Goal: Transaction & Acquisition: Purchase product/service

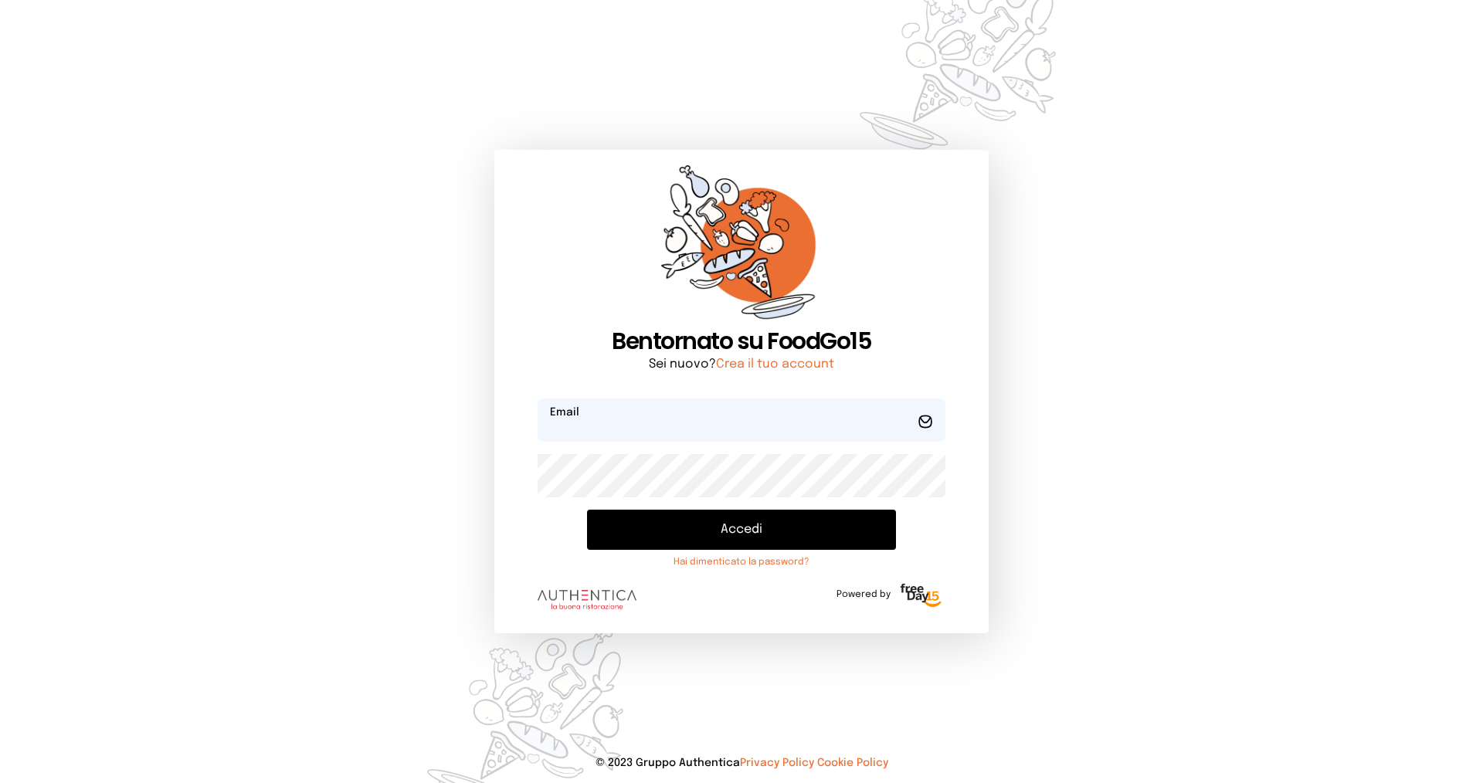
type input "**********"
click at [741, 536] on button "Accedi" at bounding box center [741, 530] width 309 height 40
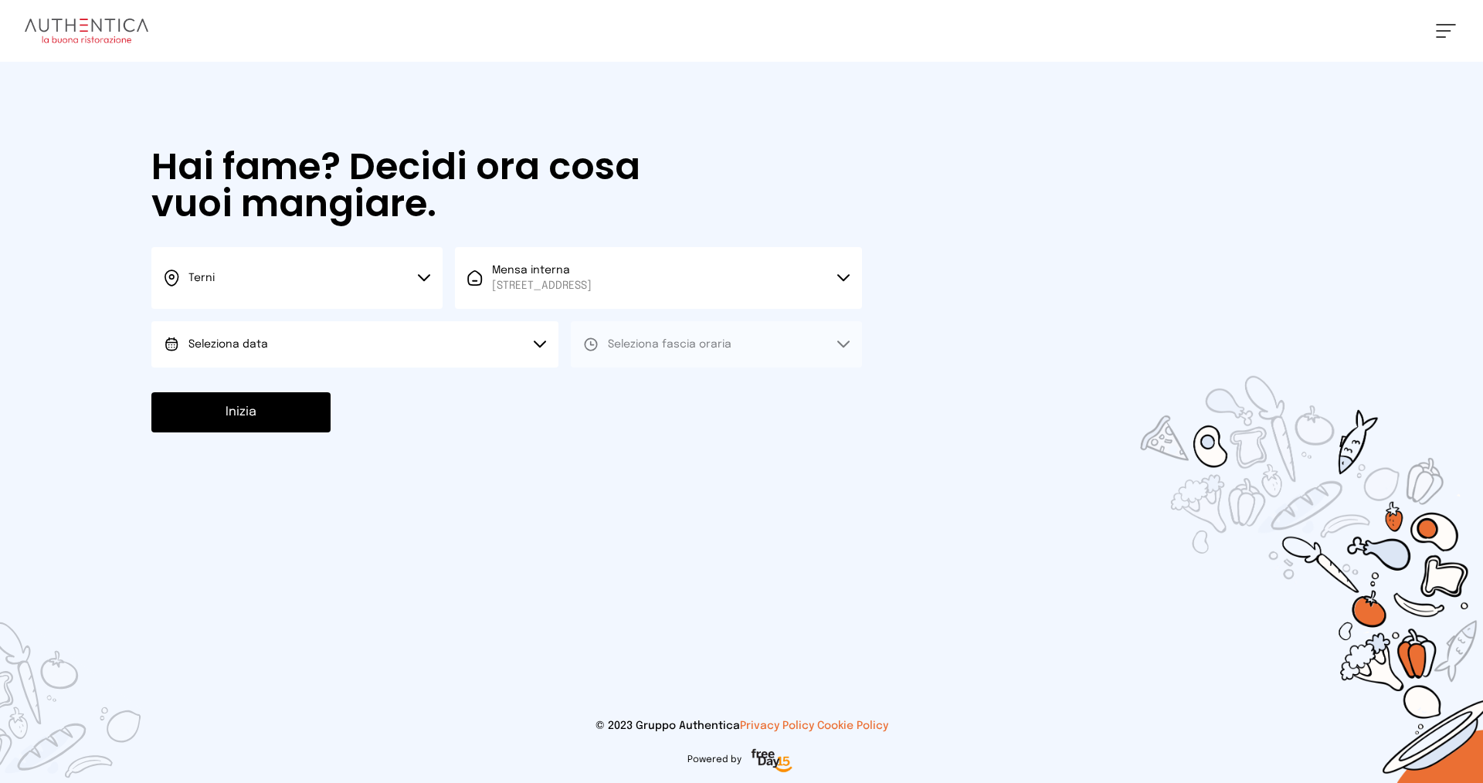
click at [347, 334] on button "Seleziona data" at bounding box center [354, 344] width 407 height 46
click at [314, 388] on li "[DATE], [DATE]" at bounding box center [354, 388] width 407 height 40
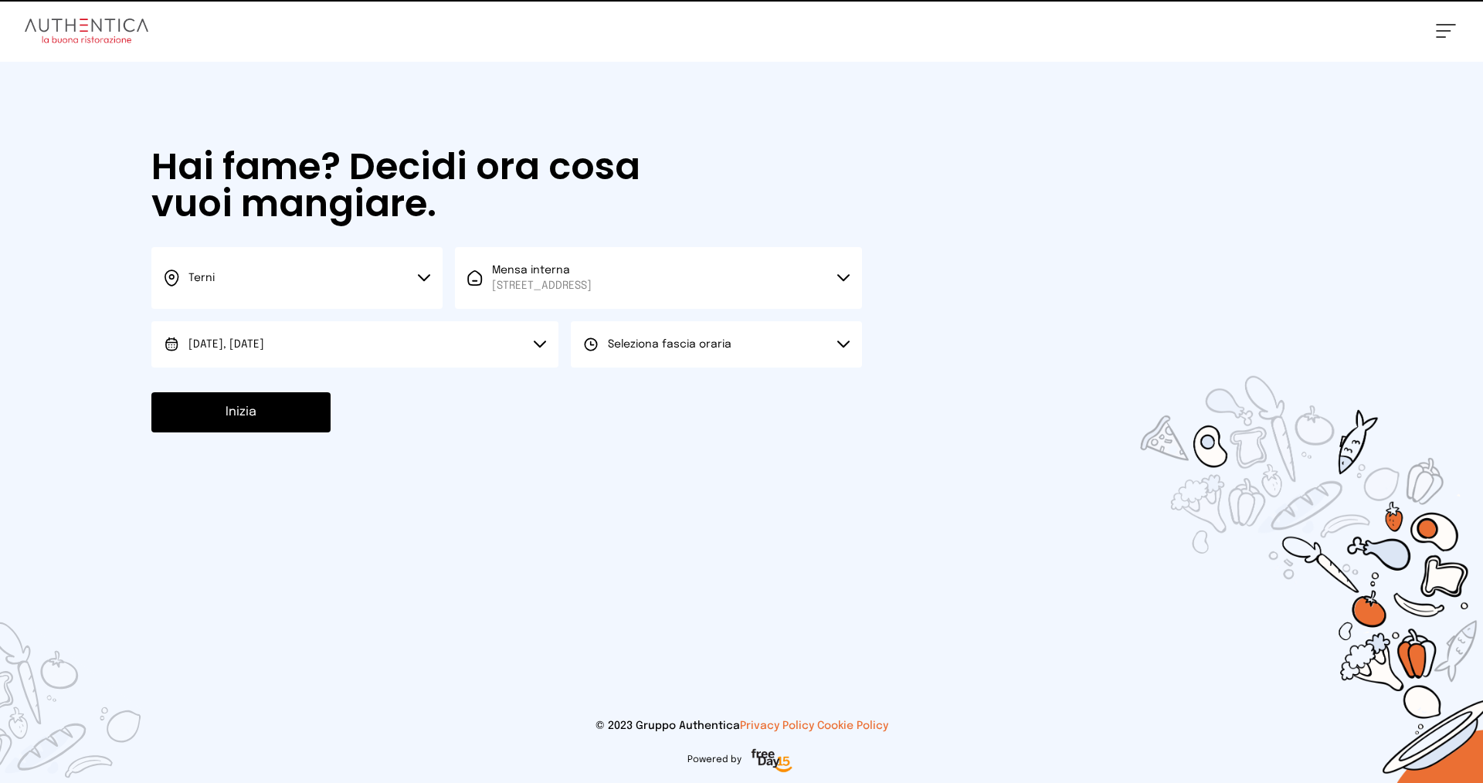
click at [624, 346] on span "Seleziona fascia oraria" at bounding box center [670, 344] width 124 height 11
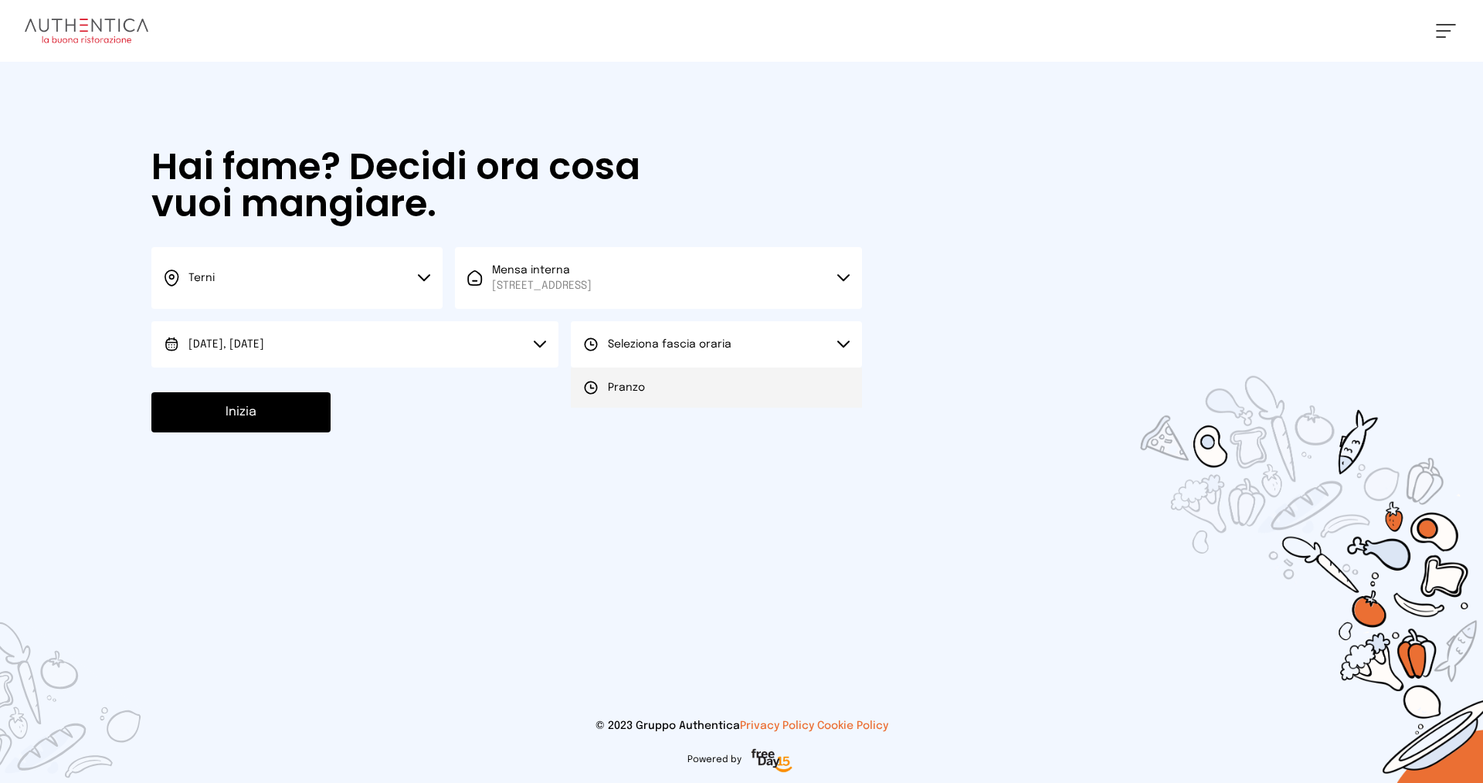
click at [633, 388] on span "Pranzo" at bounding box center [626, 387] width 37 height 15
click at [247, 415] on button "Inizia" at bounding box center [240, 412] width 179 height 40
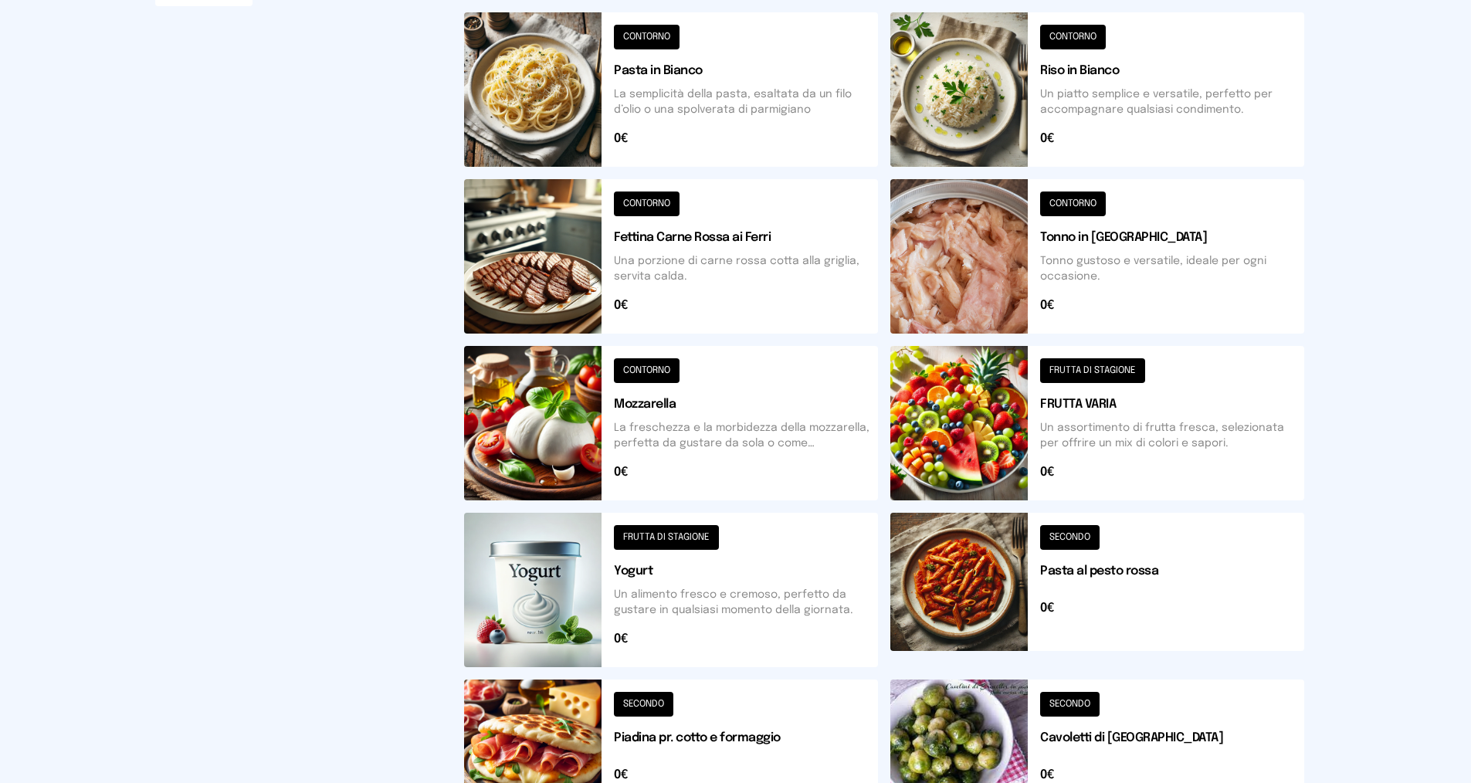
scroll to position [480, 0]
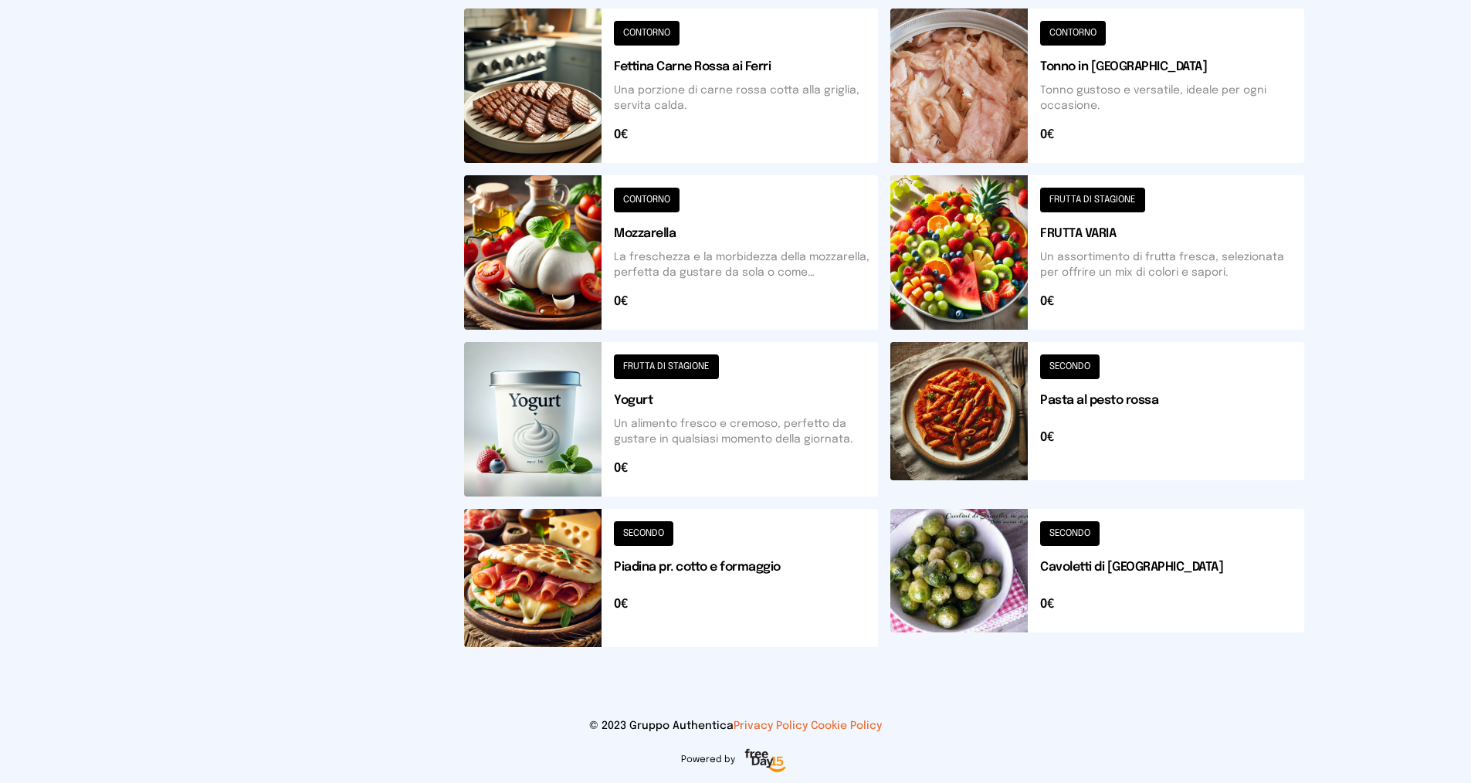
click at [1104, 587] on button at bounding box center [1097, 578] width 414 height 138
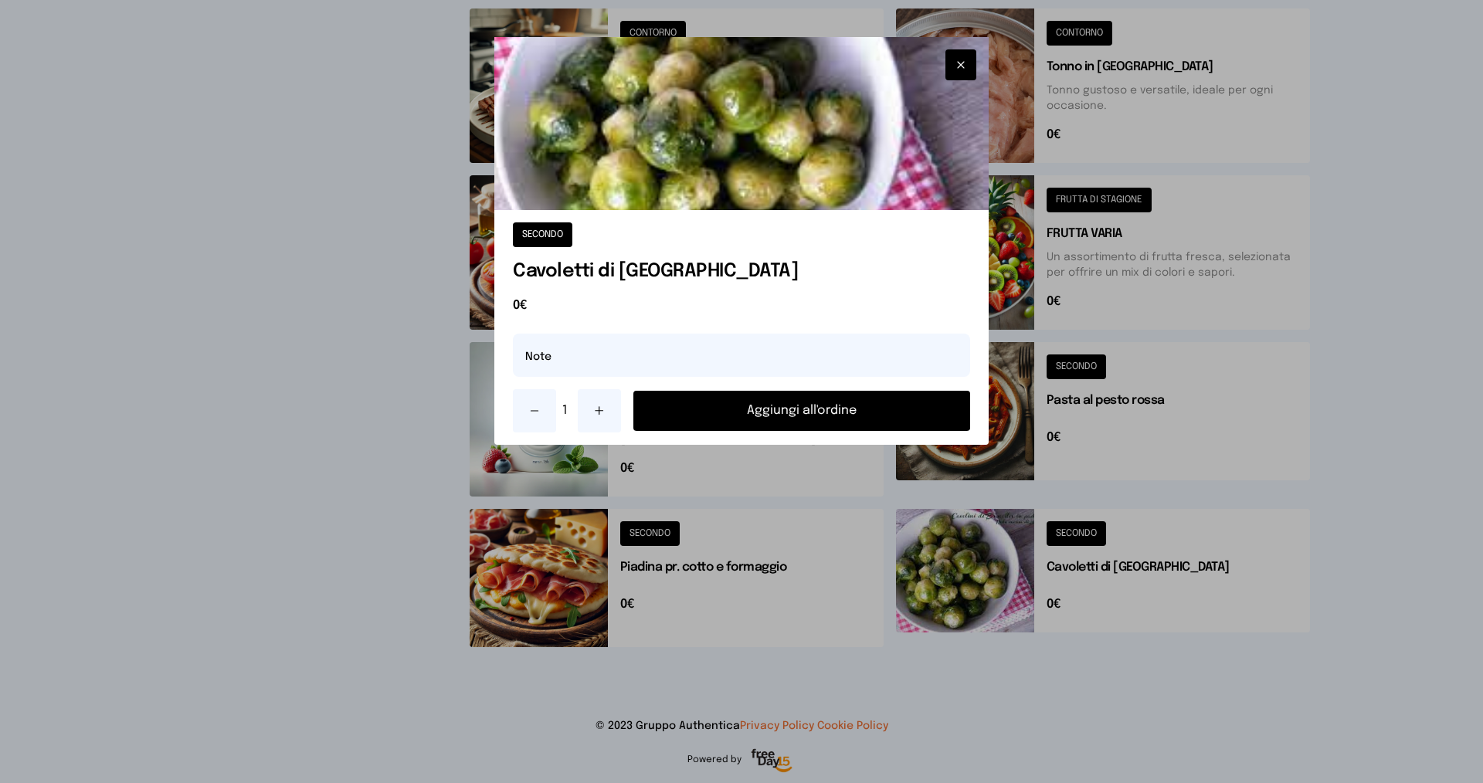
click at [854, 408] on button "Aggiungi all'ordine" at bounding box center [801, 411] width 337 height 40
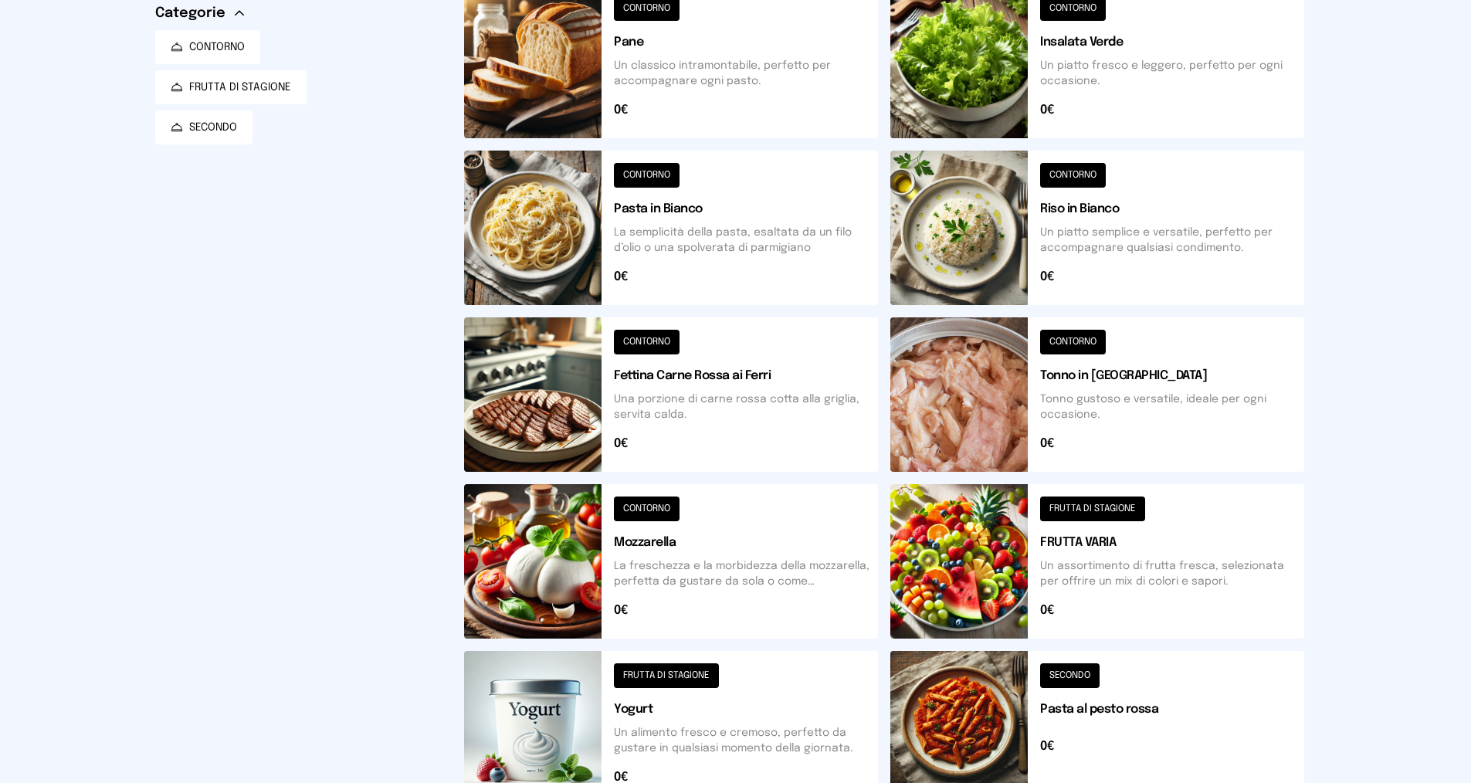
scroll to position [0, 0]
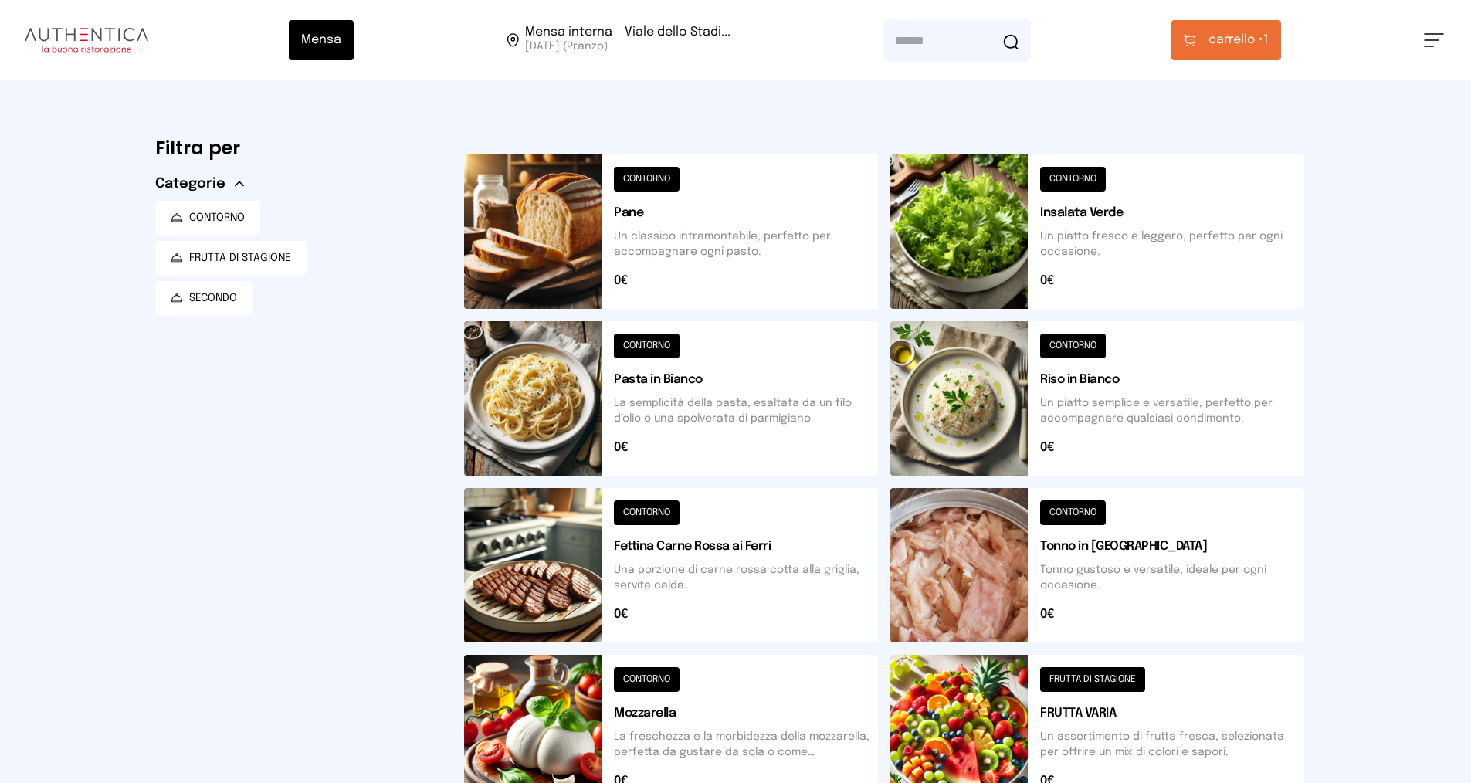
click at [1266, 42] on span "carrello • 1" at bounding box center [1239, 40] width 60 height 19
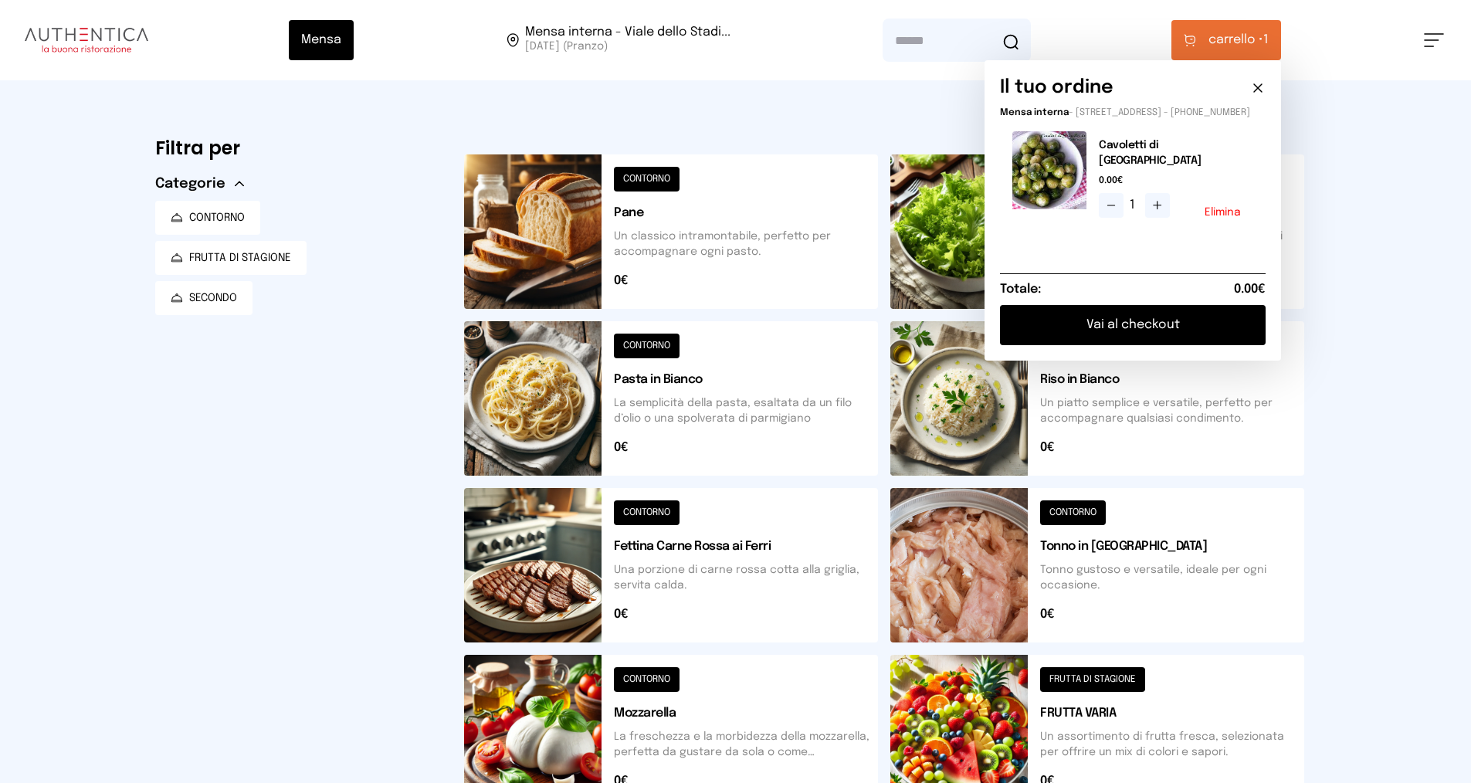
click at [1229, 202] on div "1 Elimina" at bounding box center [1176, 205] width 154 height 25
click at [1217, 211] on button "Elimina" at bounding box center [1223, 212] width 36 height 11
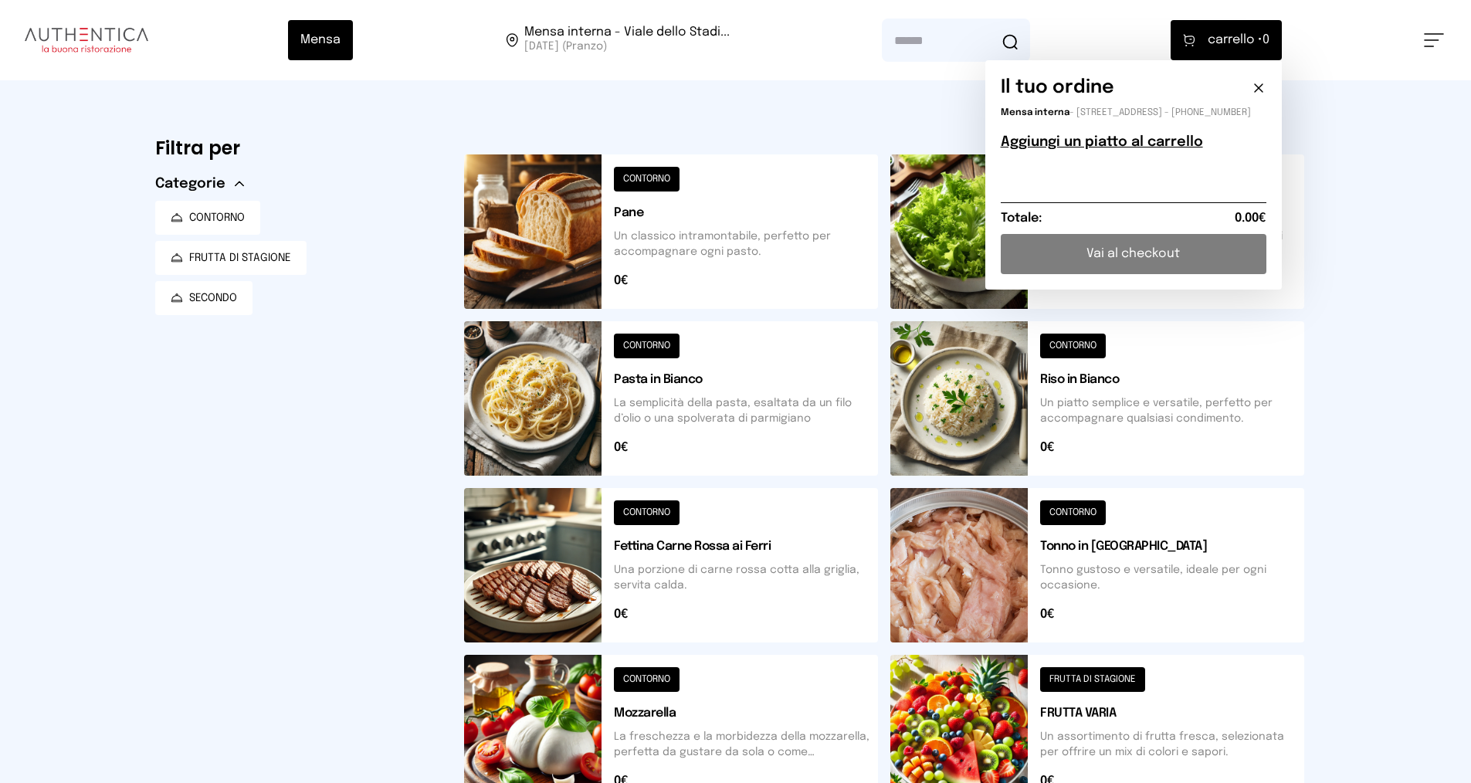
click at [955, 263] on button at bounding box center [1097, 231] width 414 height 154
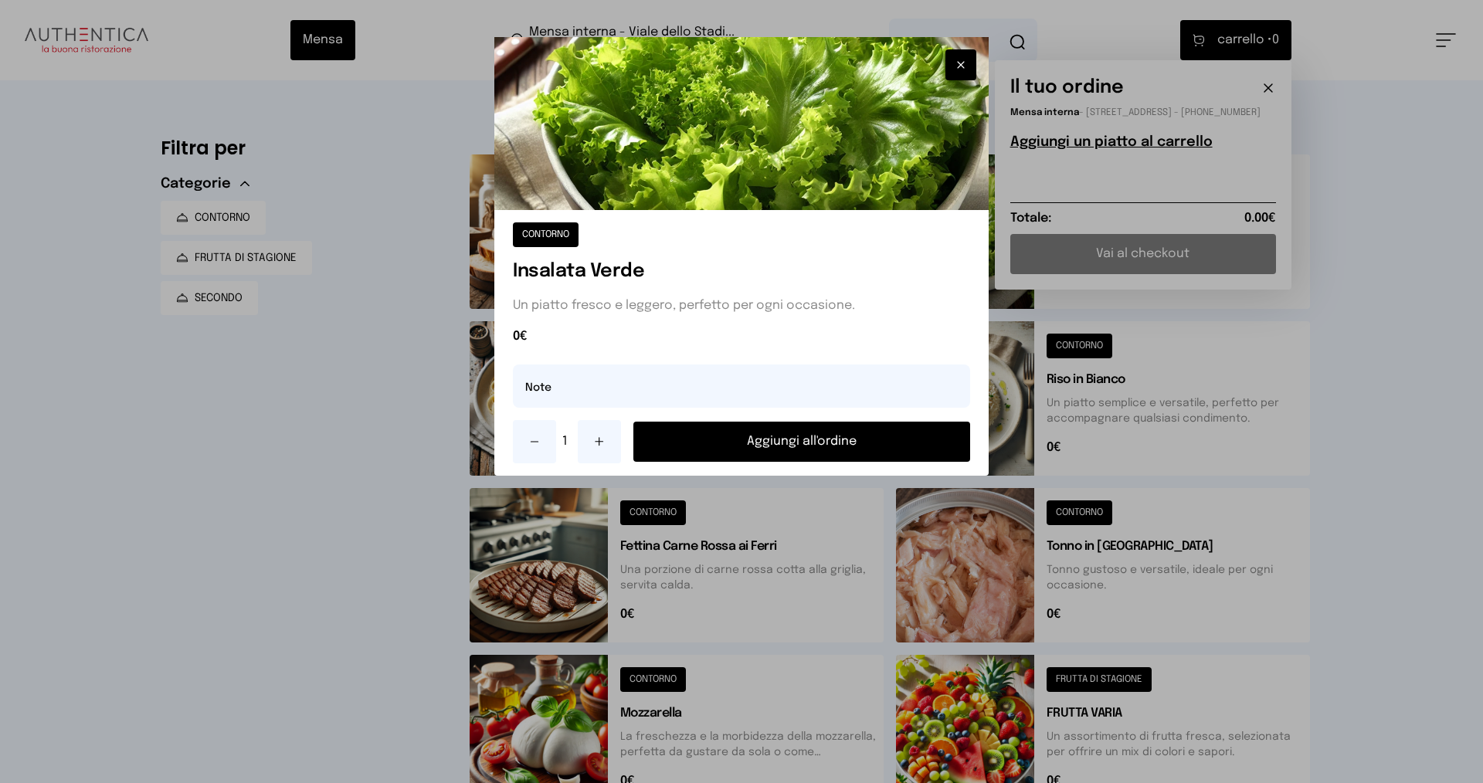
click at [905, 446] on button "Aggiungi all'ordine" at bounding box center [801, 442] width 337 height 40
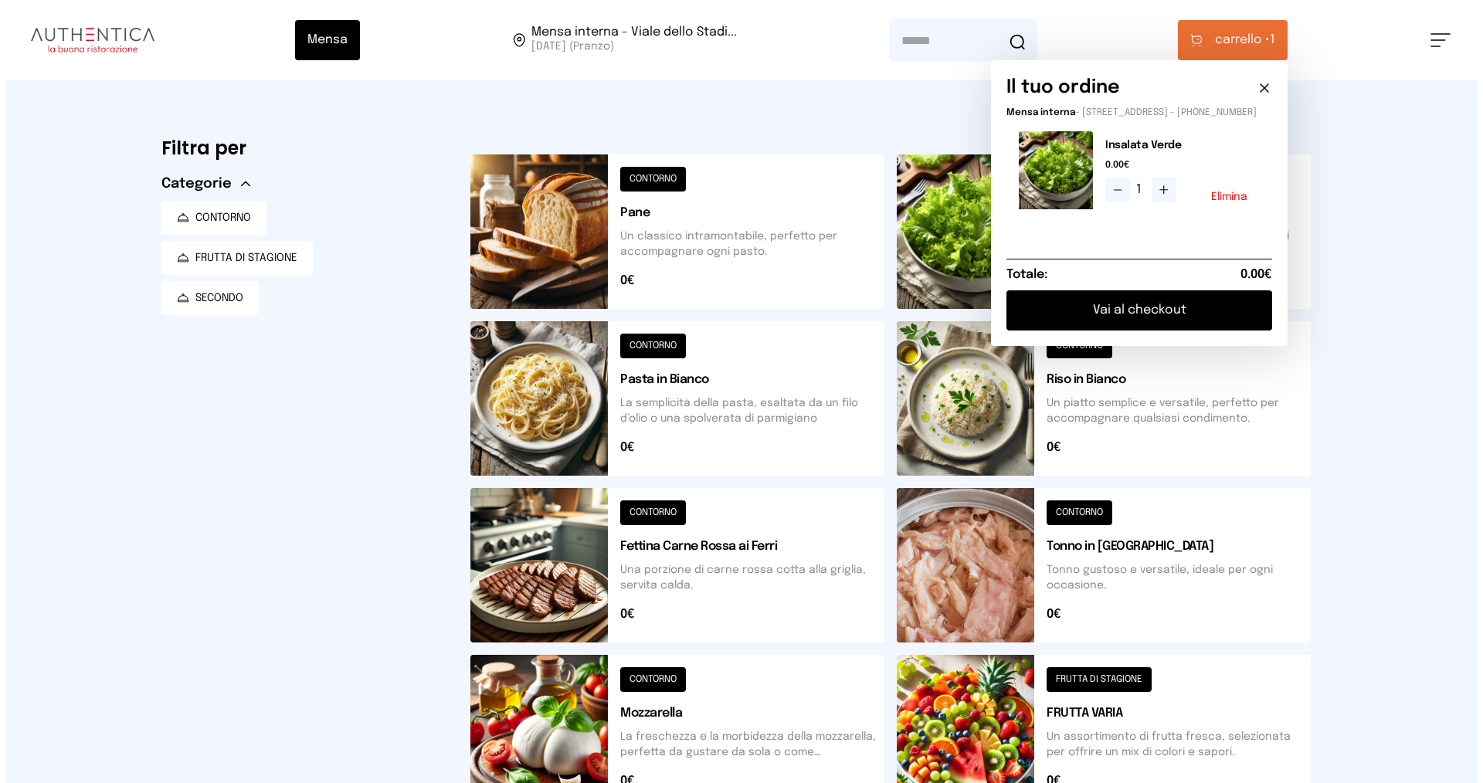
scroll to position [232, 0]
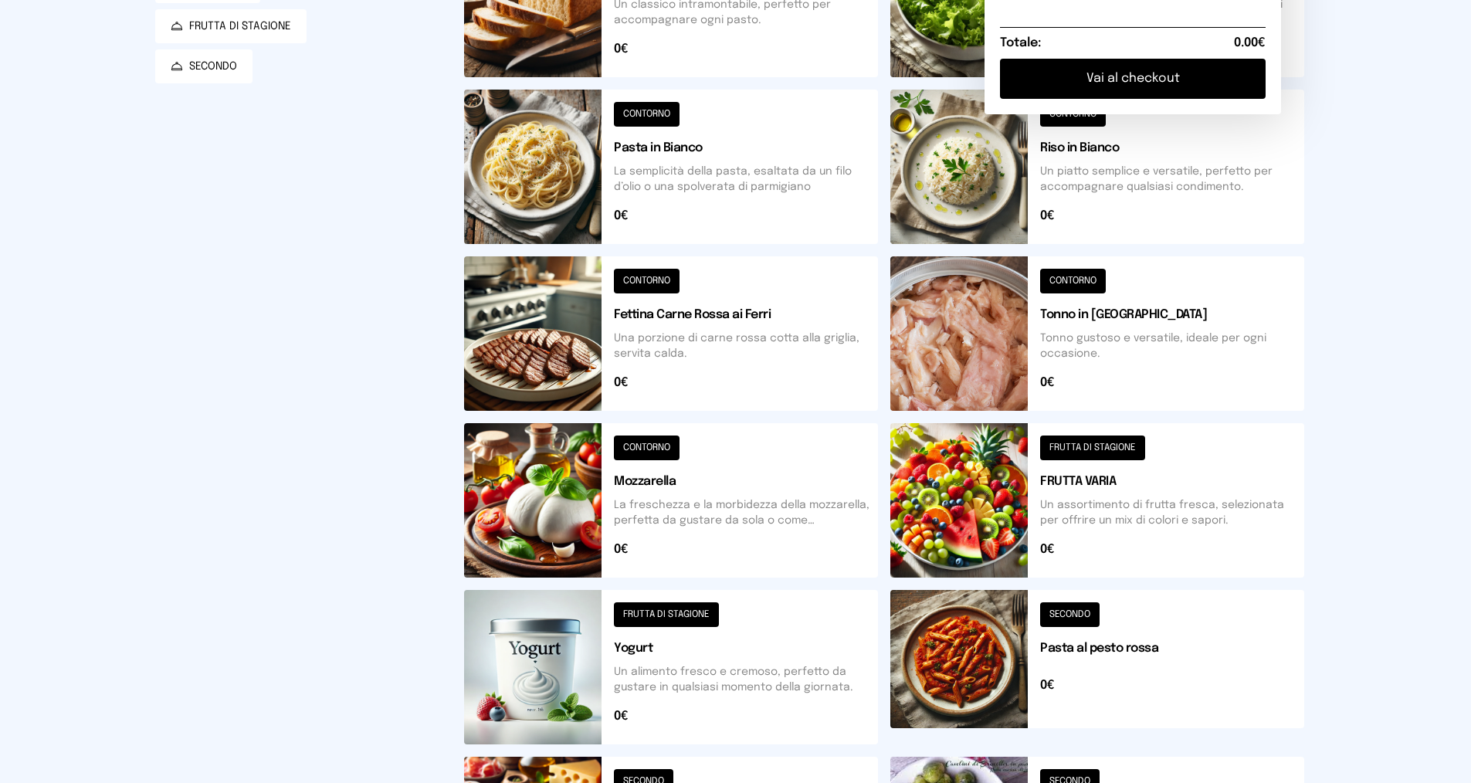
click at [777, 363] on button at bounding box center [671, 333] width 414 height 154
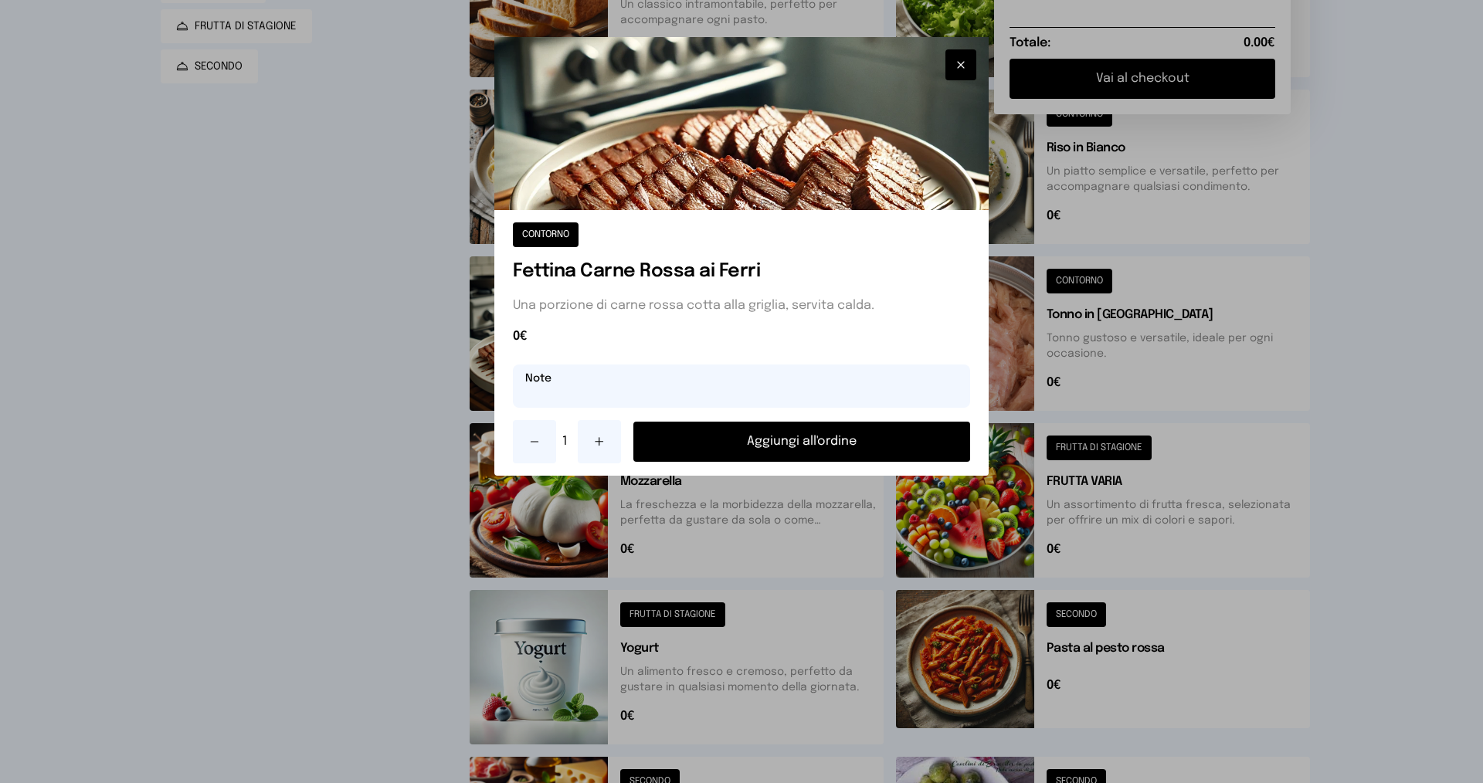
click at [727, 387] on input "text" at bounding box center [741, 385] width 457 height 43
type input "*"
click at [644, 392] on input "**********" at bounding box center [741, 385] width 457 height 43
click at [699, 398] on input "**********" at bounding box center [741, 385] width 457 height 43
type input "**********"
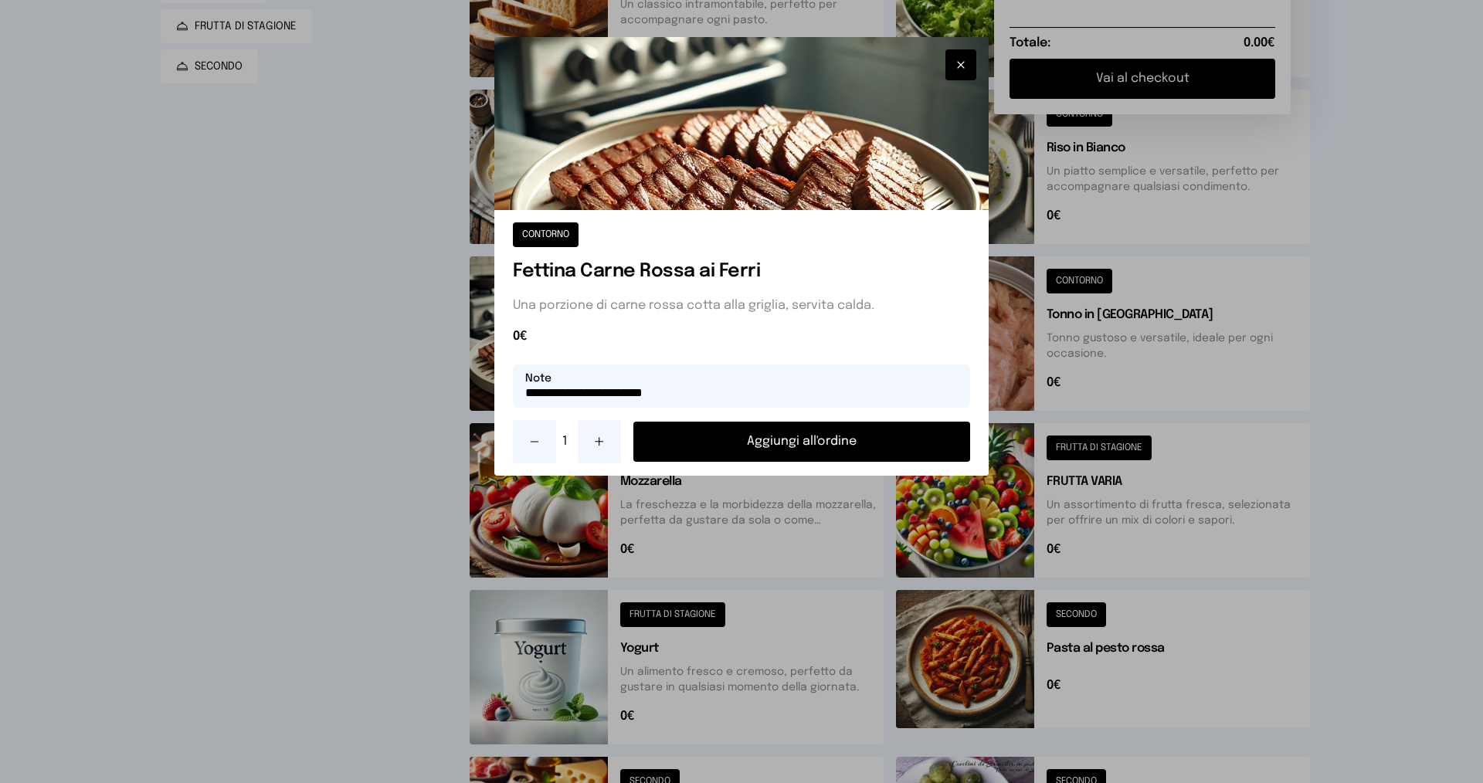
click at [695, 446] on button "Aggiungi all'ordine" at bounding box center [801, 442] width 337 height 40
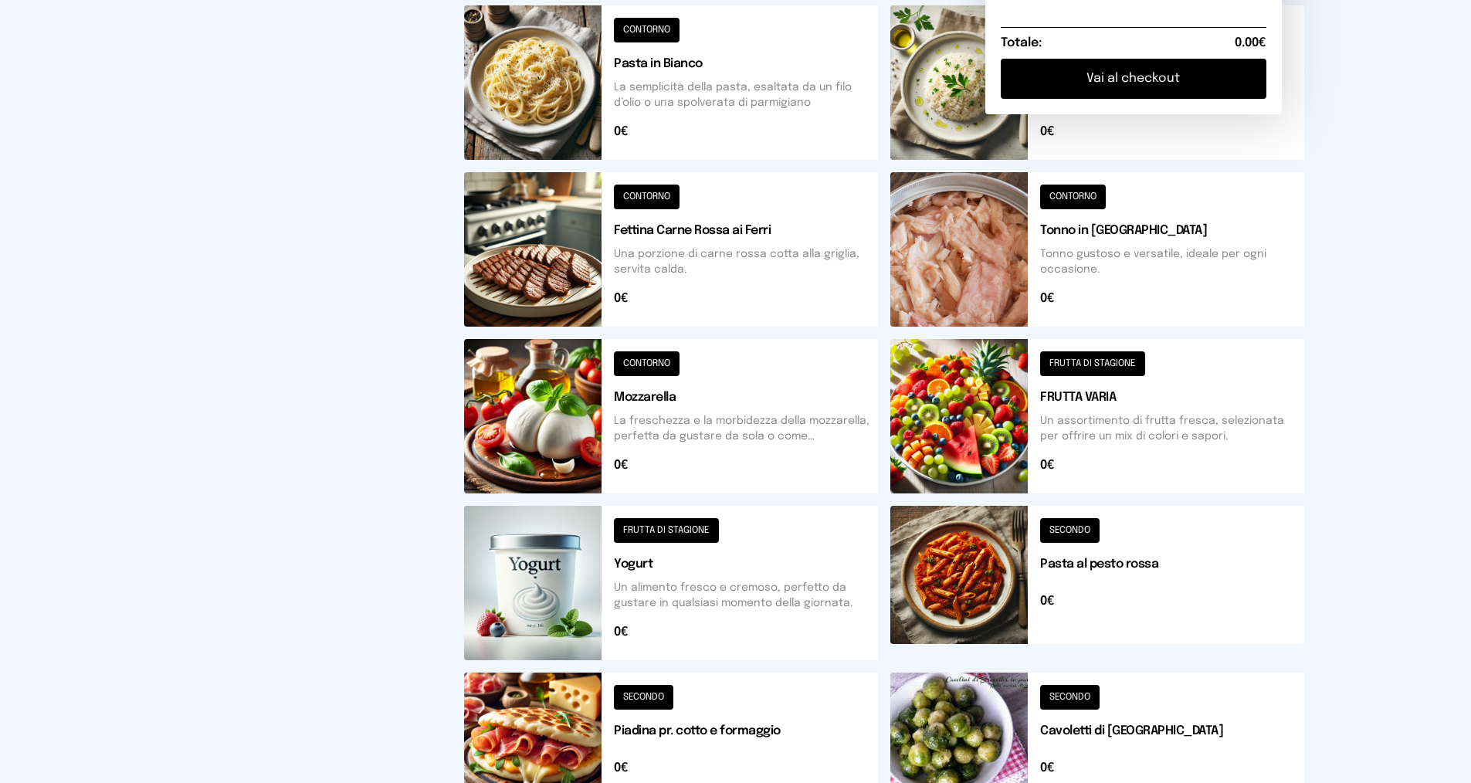
click at [1083, 423] on button at bounding box center [1097, 416] width 414 height 154
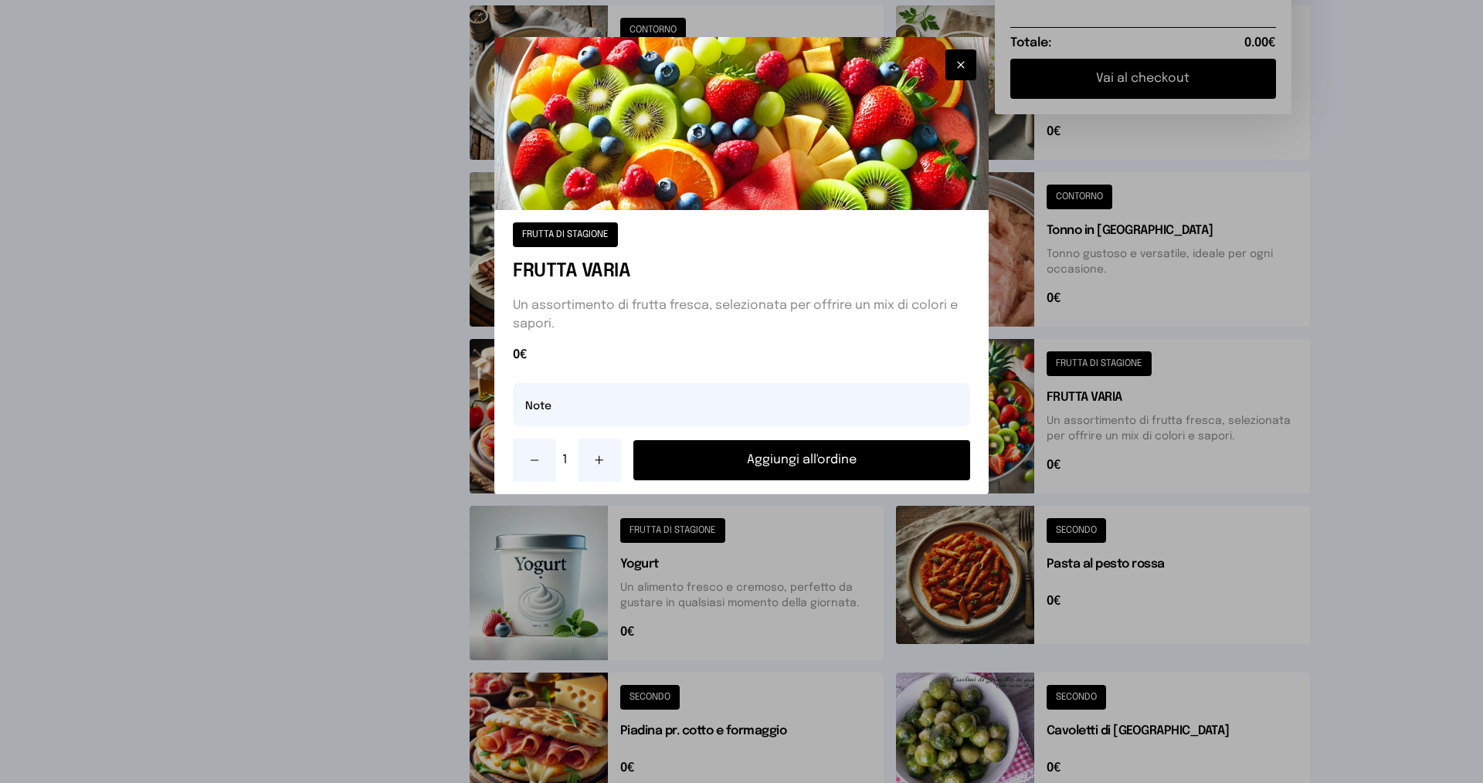
click at [592, 459] on button at bounding box center [599, 460] width 43 height 43
click at [697, 456] on button "Aggiungi all'ordine" at bounding box center [801, 460] width 337 height 40
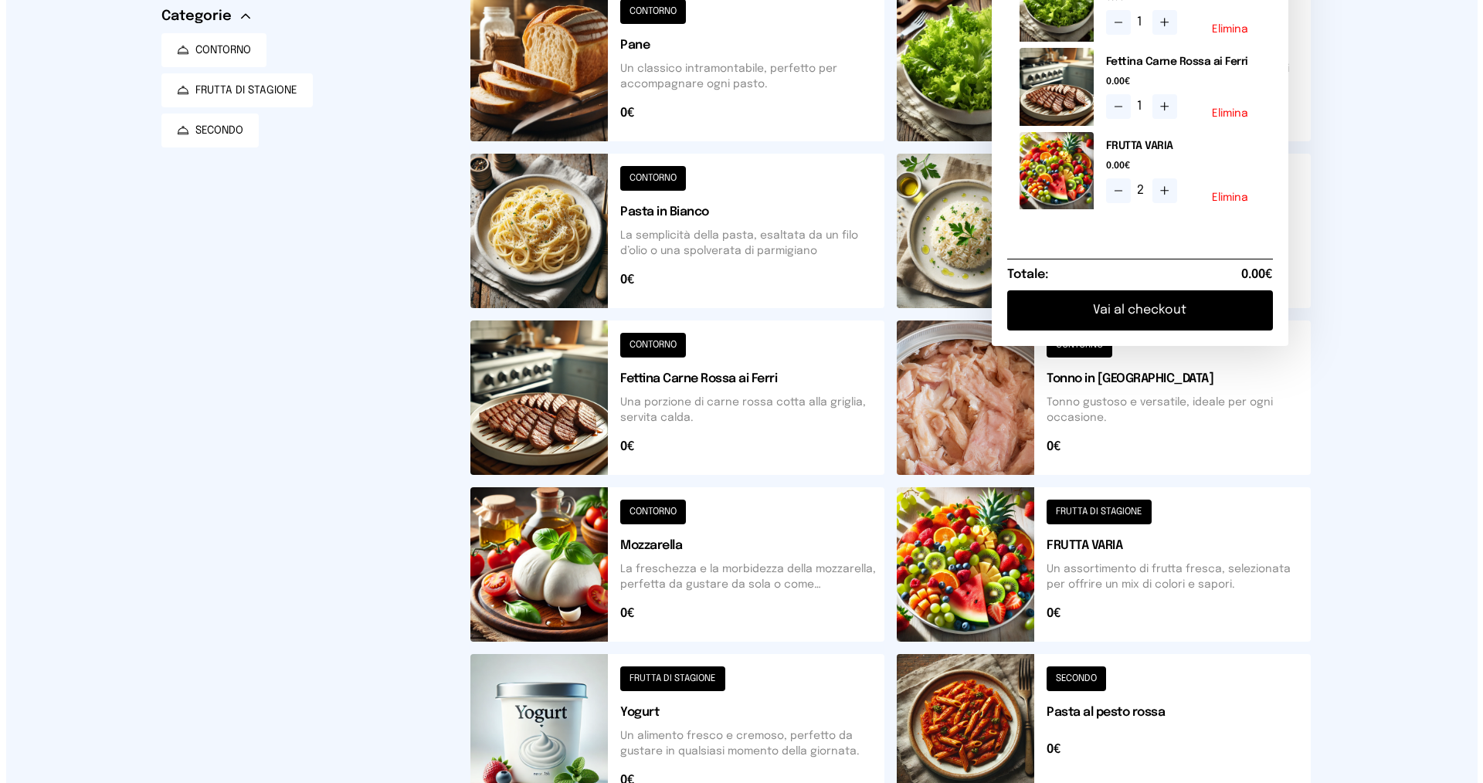
scroll to position [0, 0]
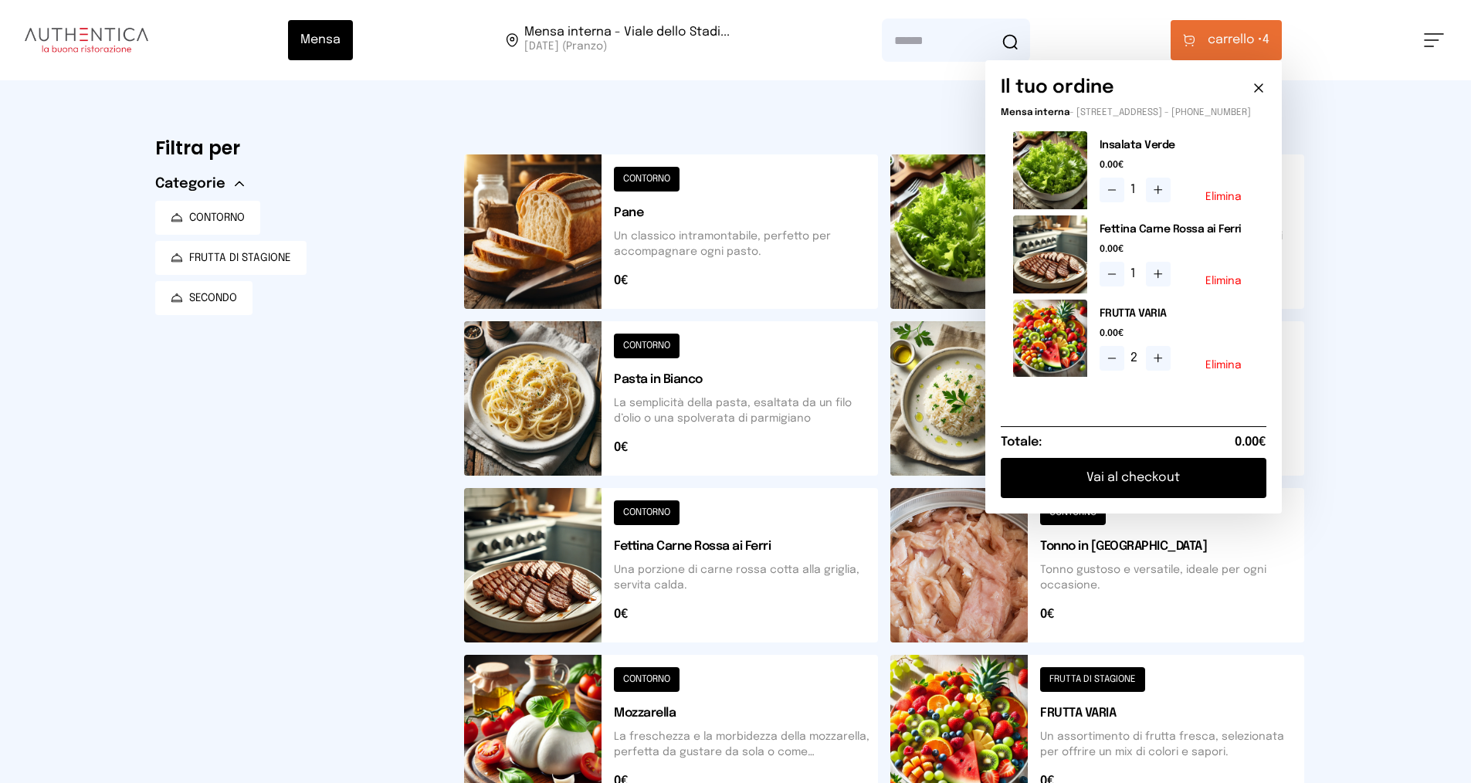
click at [1175, 492] on button "Vai al checkout" at bounding box center [1134, 478] width 266 height 40
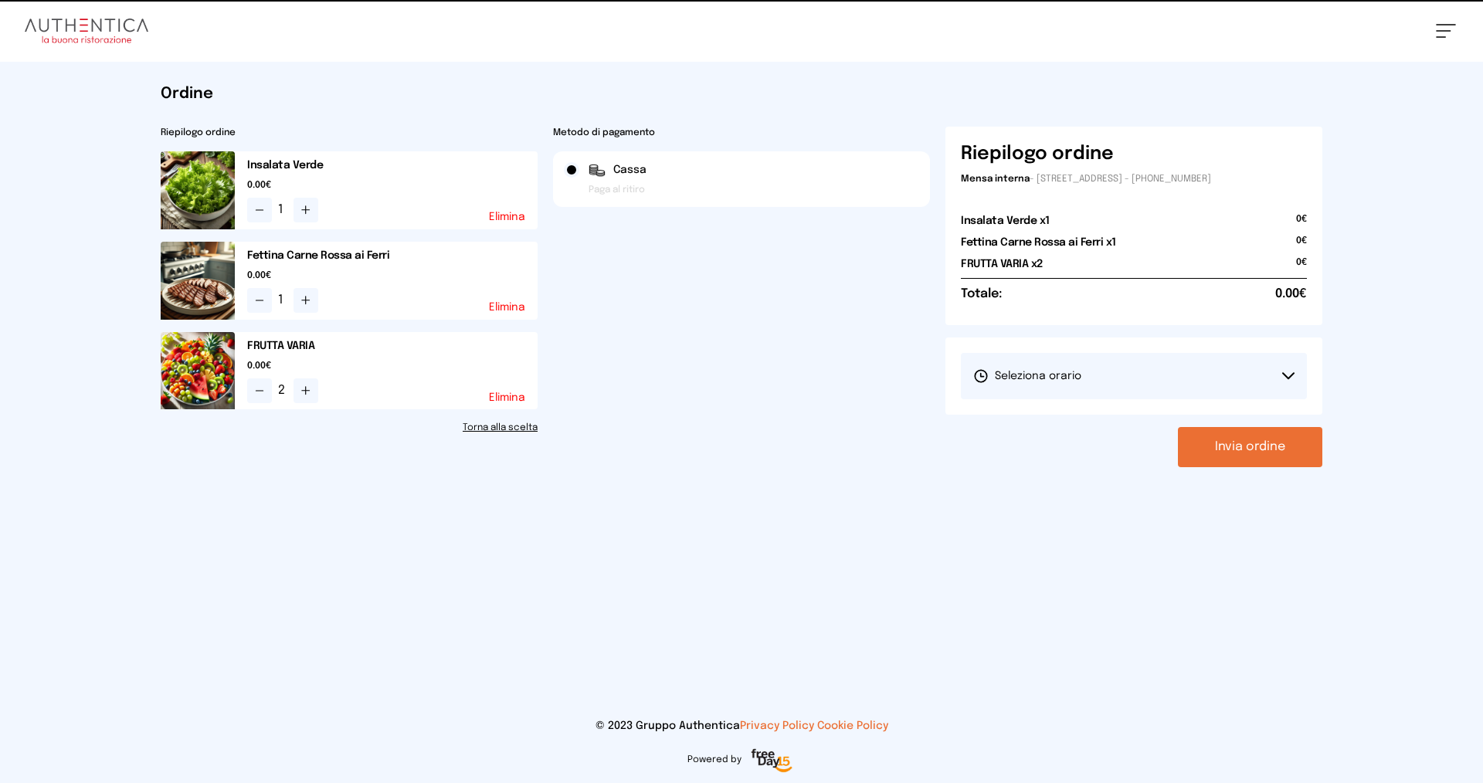
click at [1104, 374] on button "Seleziona orario" at bounding box center [1134, 376] width 346 height 46
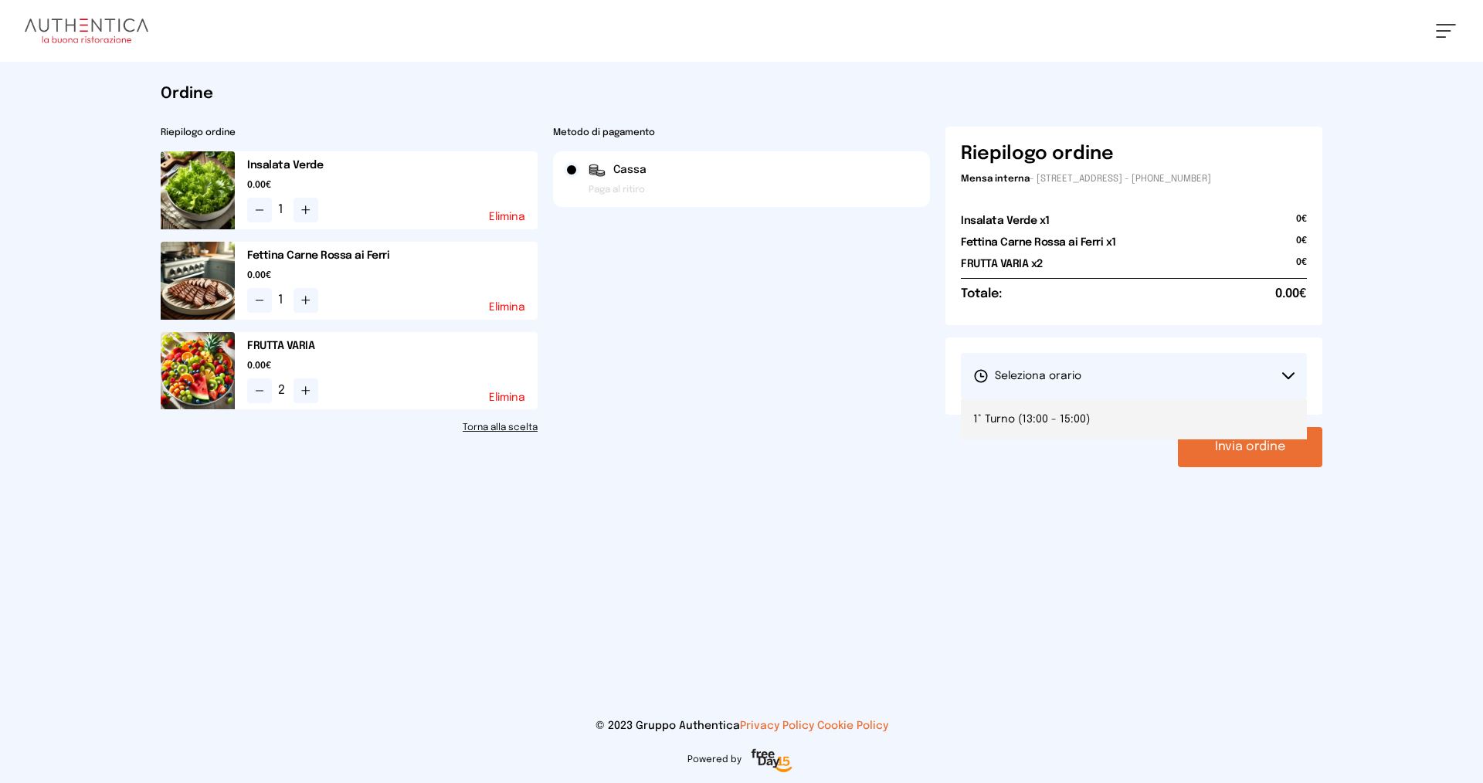
click at [1118, 417] on li "1° Turno (13:00 - 15:00)" at bounding box center [1134, 419] width 346 height 40
click at [1294, 446] on button "Invia ordine" at bounding box center [1250, 447] width 144 height 40
